Goal: Book appointment/travel/reservation

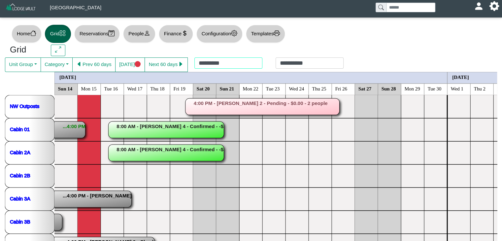
click at [220, 65] on div "**********" at bounding box center [269, 64] width 162 height 15
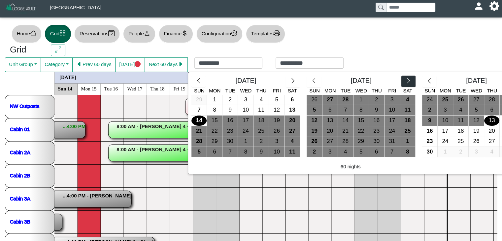
drag, startPoint x: 394, startPoint y: 83, endPoint x: 405, endPoint y: 82, distance: 11.3
click at [397, 83] on div "[DATE]" at bounding box center [361, 82] width 80 height 12
click at [407, 82] on icon "chevron right" at bounding box center [408, 80] width 3 height 5
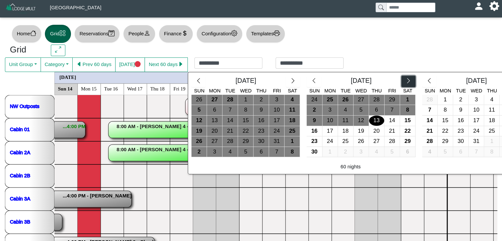
click at [407, 82] on icon "chevron right" at bounding box center [408, 80] width 3 height 5
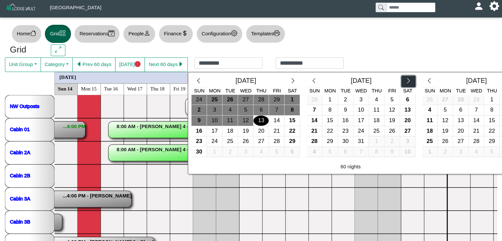
click at [407, 82] on icon "chevron right" at bounding box center [408, 80] width 3 height 5
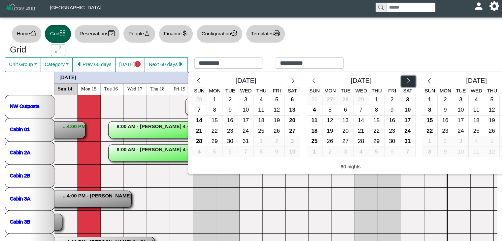
click at [407, 82] on icon "chevron right" at bounding box center [408, 80] width 3 height 5
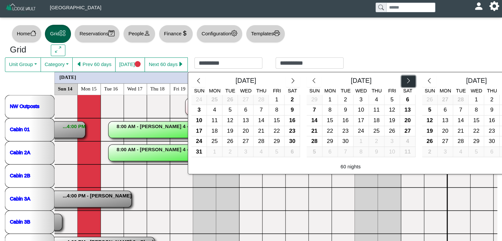
click at [407, 82] on icon "chevron right" at bounding box center [408, 80] width 3 height 5
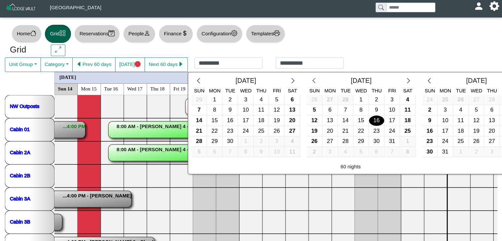
drag, startPoint x: 323, startPoint y: 95, endPoint x: 371, endPoint y: 120, distance: 53.4
click at [324, 95] on div "27" at bounding box center [329, 100] width 15 height 10
type input "*********"
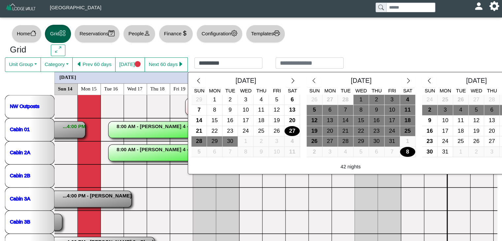
click at [401, 152] on div "8" at bounding box center [407, 152] width 15 height 10
